Goal: Task Accomplishment & Management: Use online tool/utility

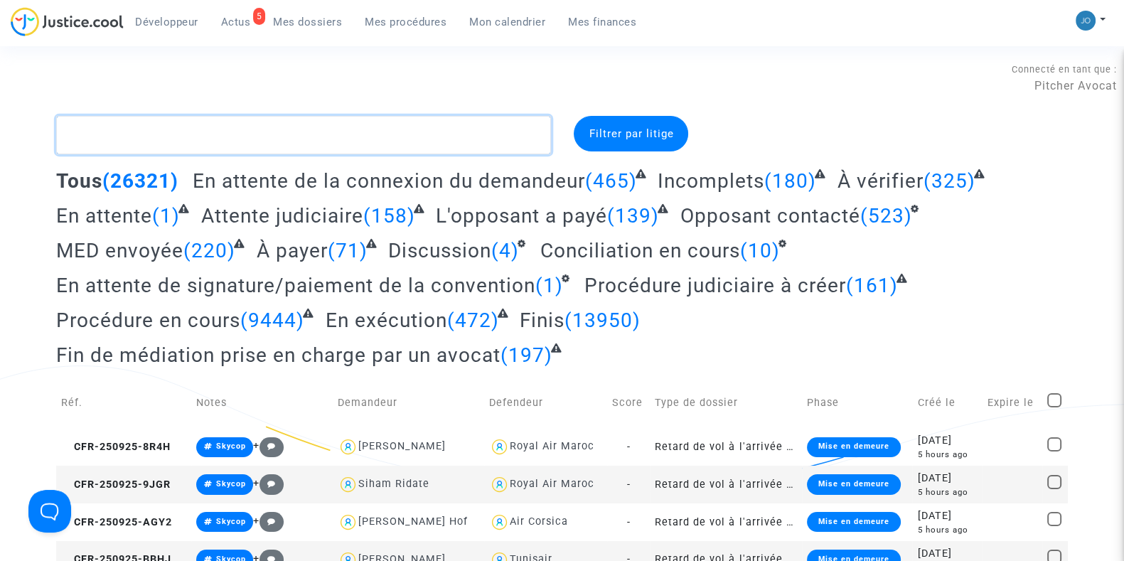
click at [252, 138] on textarea at bounding box center [303, 135] width 495 height 38
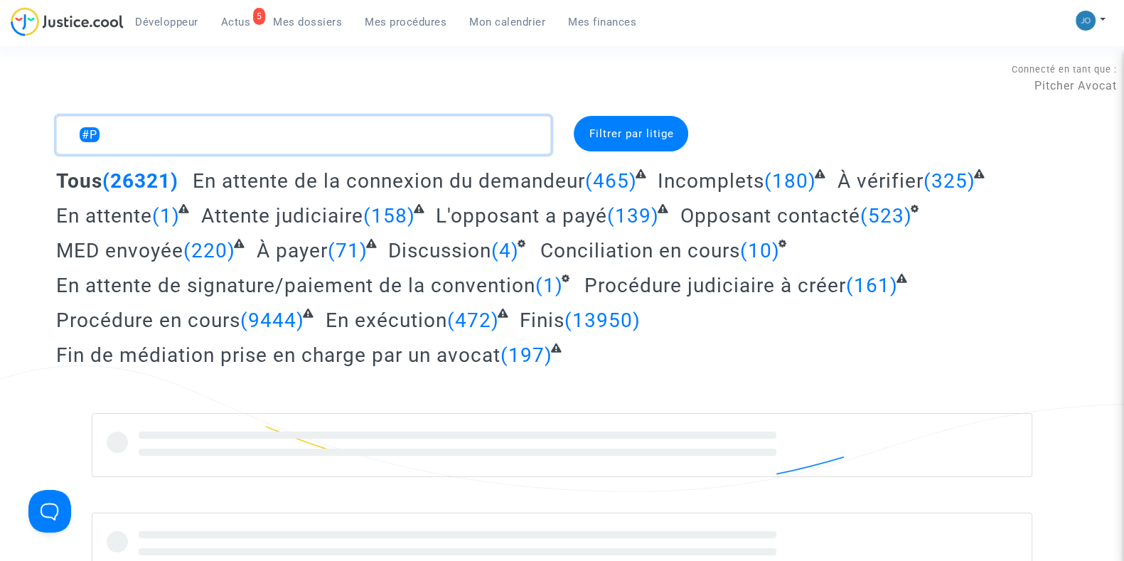
type textarea "#PJ"
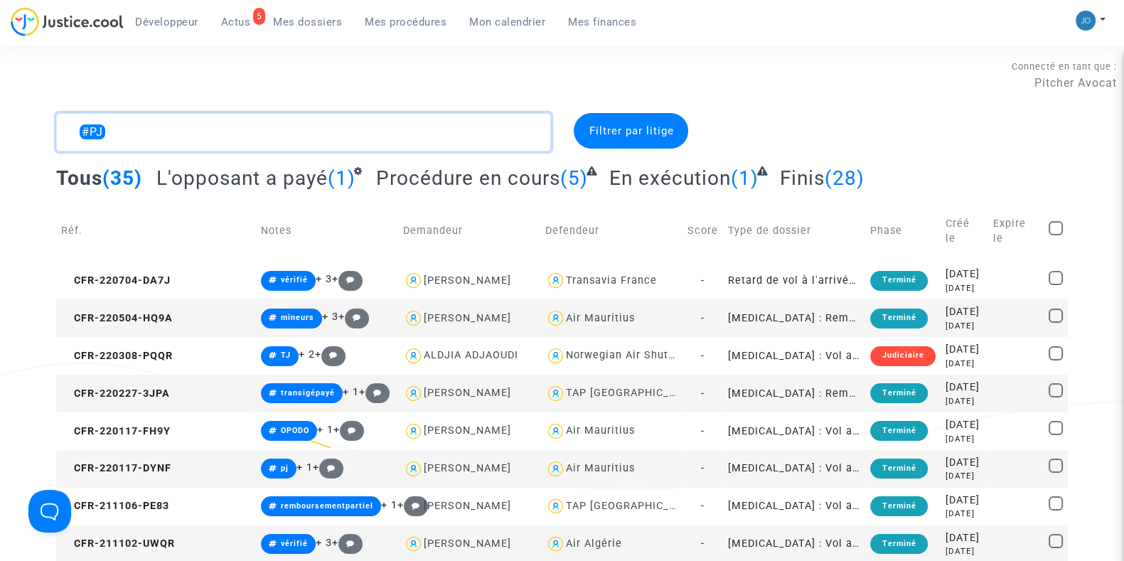
scroll to position [1, 0]
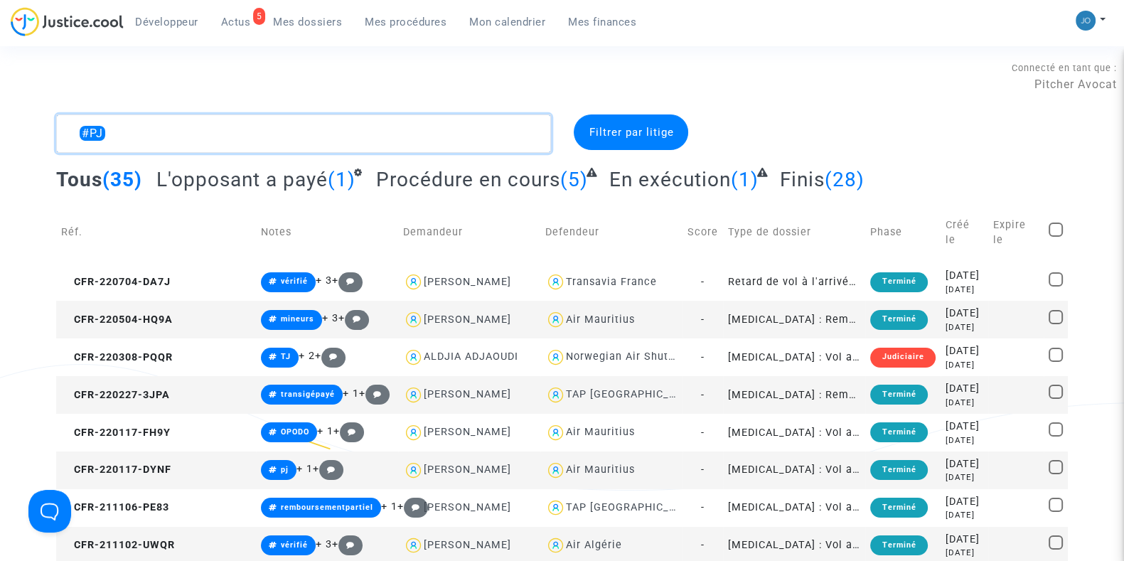
click at [263, 140] on textarea at bounding box center [303, 134] width 495 height 38
